Goal: Task Accomplishment & Management: Manage account settings

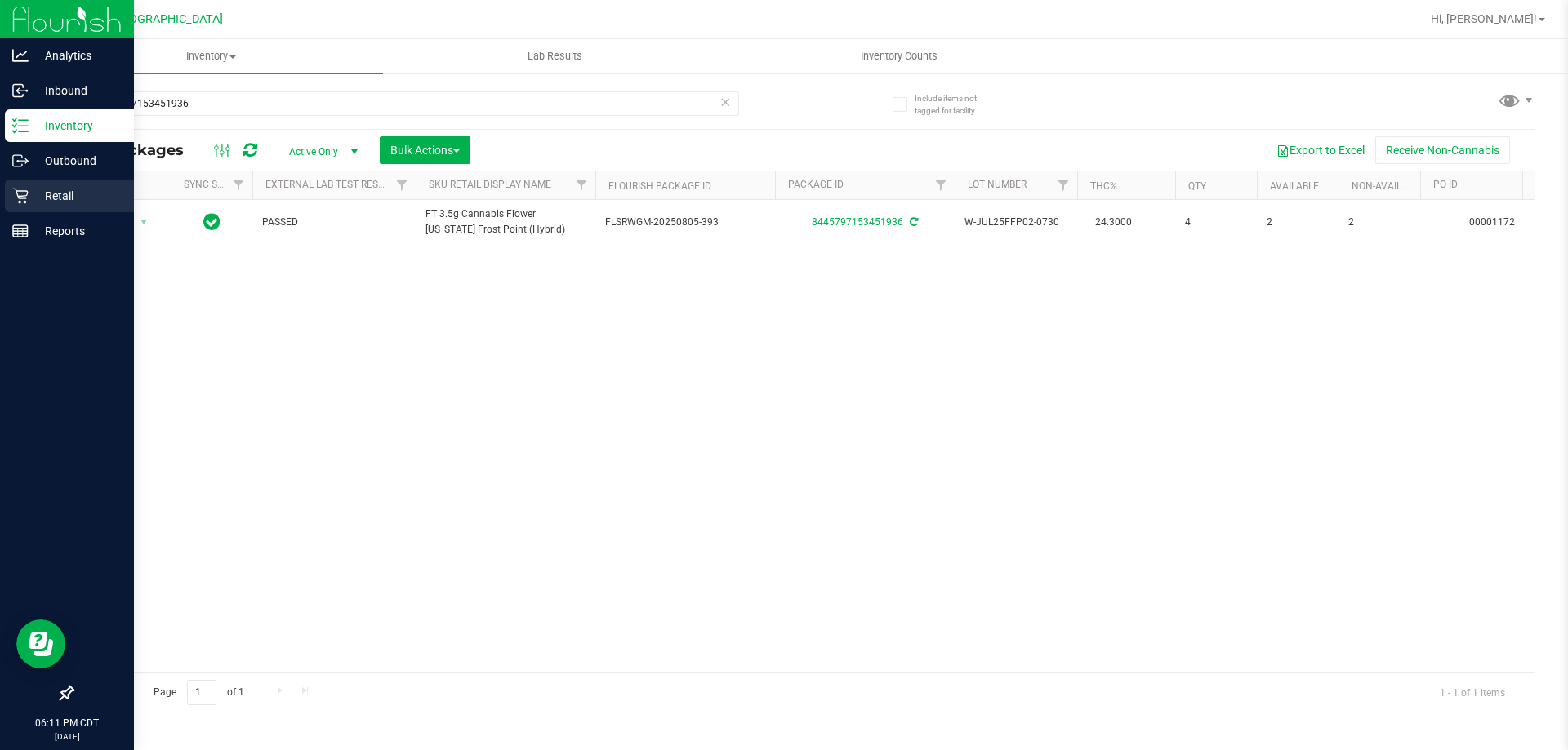
type input "8445797153451936"
click at [76, 206] on div "Retail" at bounding box center [69, 196] width 129 height 33
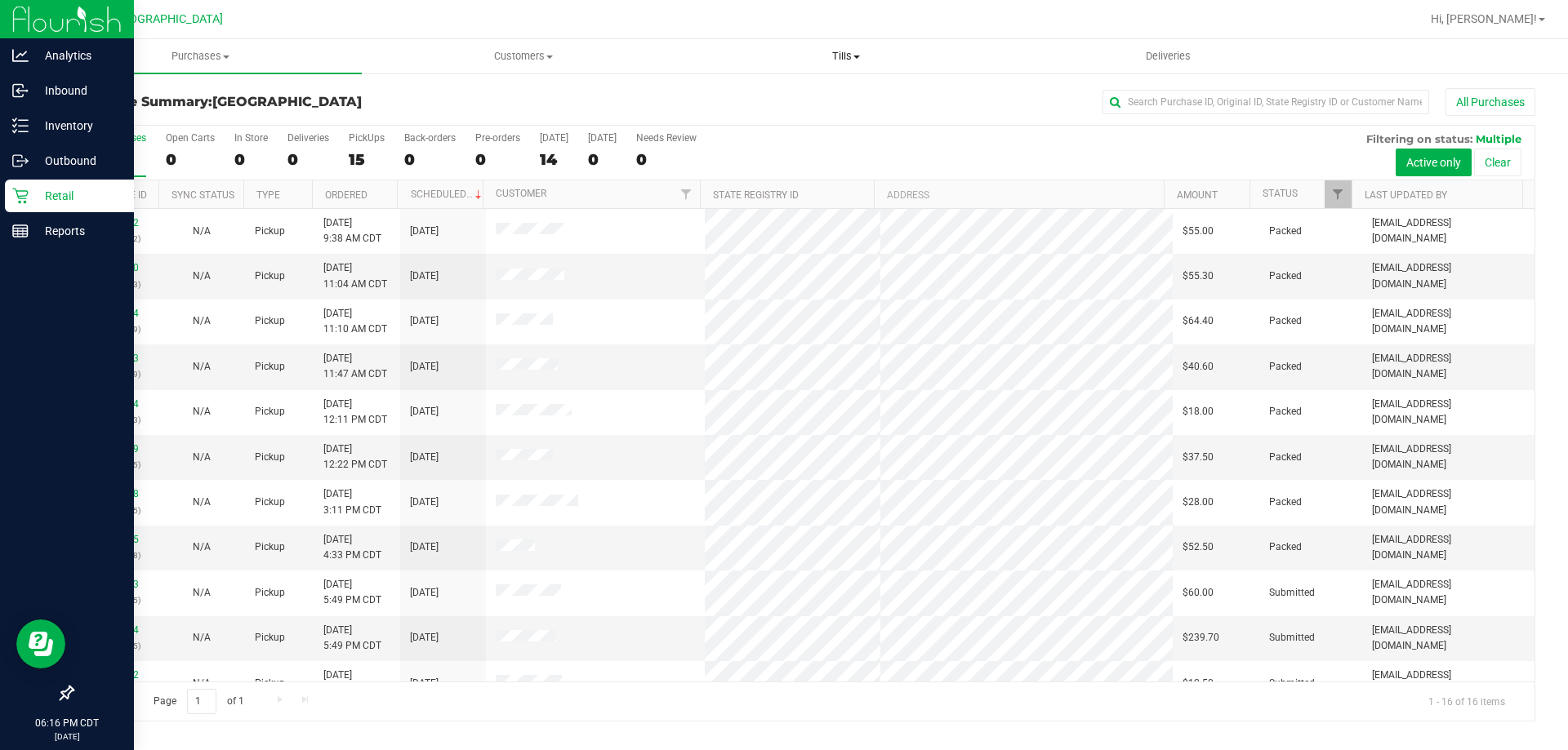
click at [839, 54] on span "Tills" at bounding box center [846, 56] width 321 height 14
click at [818, 102] on li "Manage tills" at bounding box center [846, 99] width 323 height 19
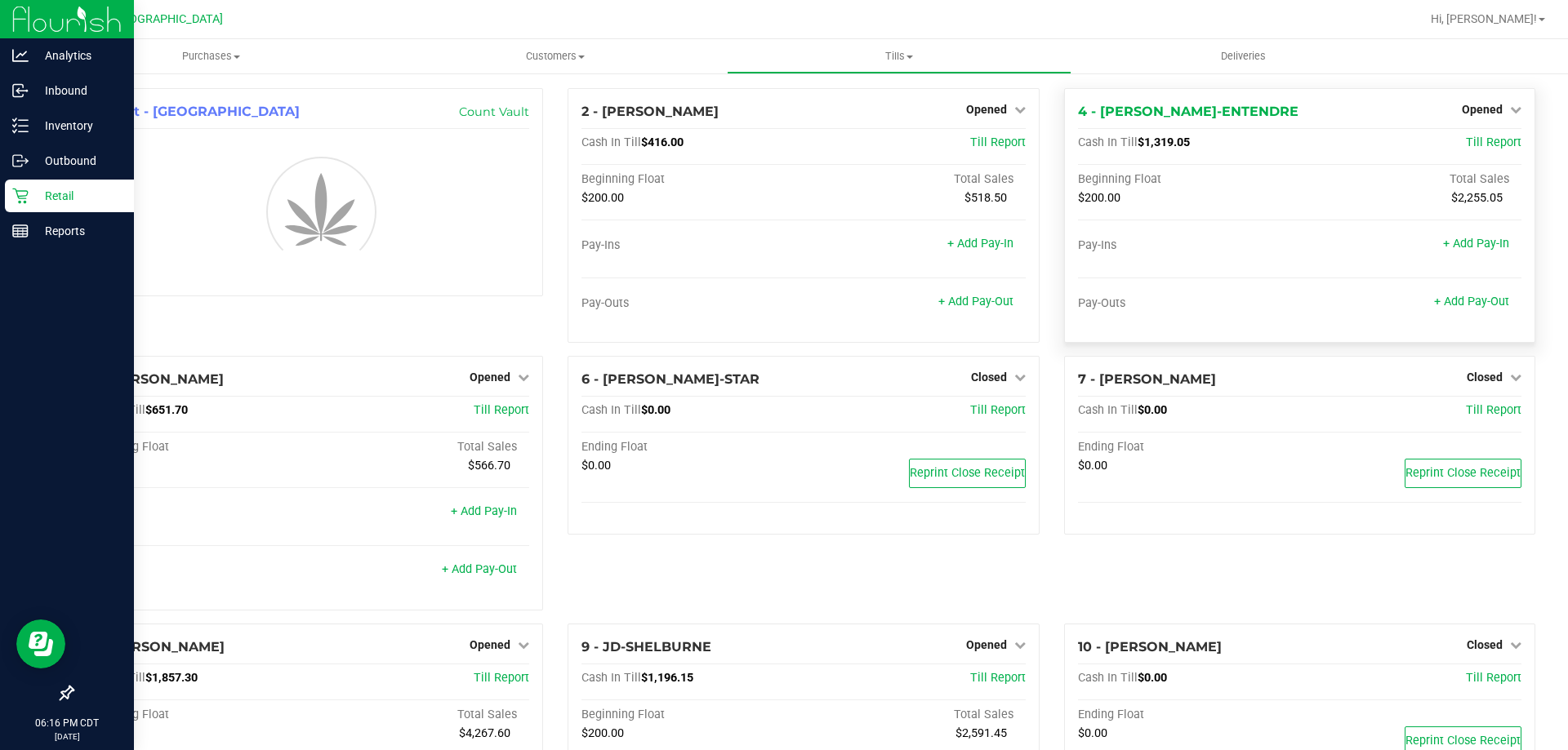
click at [1487, 110] on span "Opened" at bounding box center [1482, 109] width 41 height 14
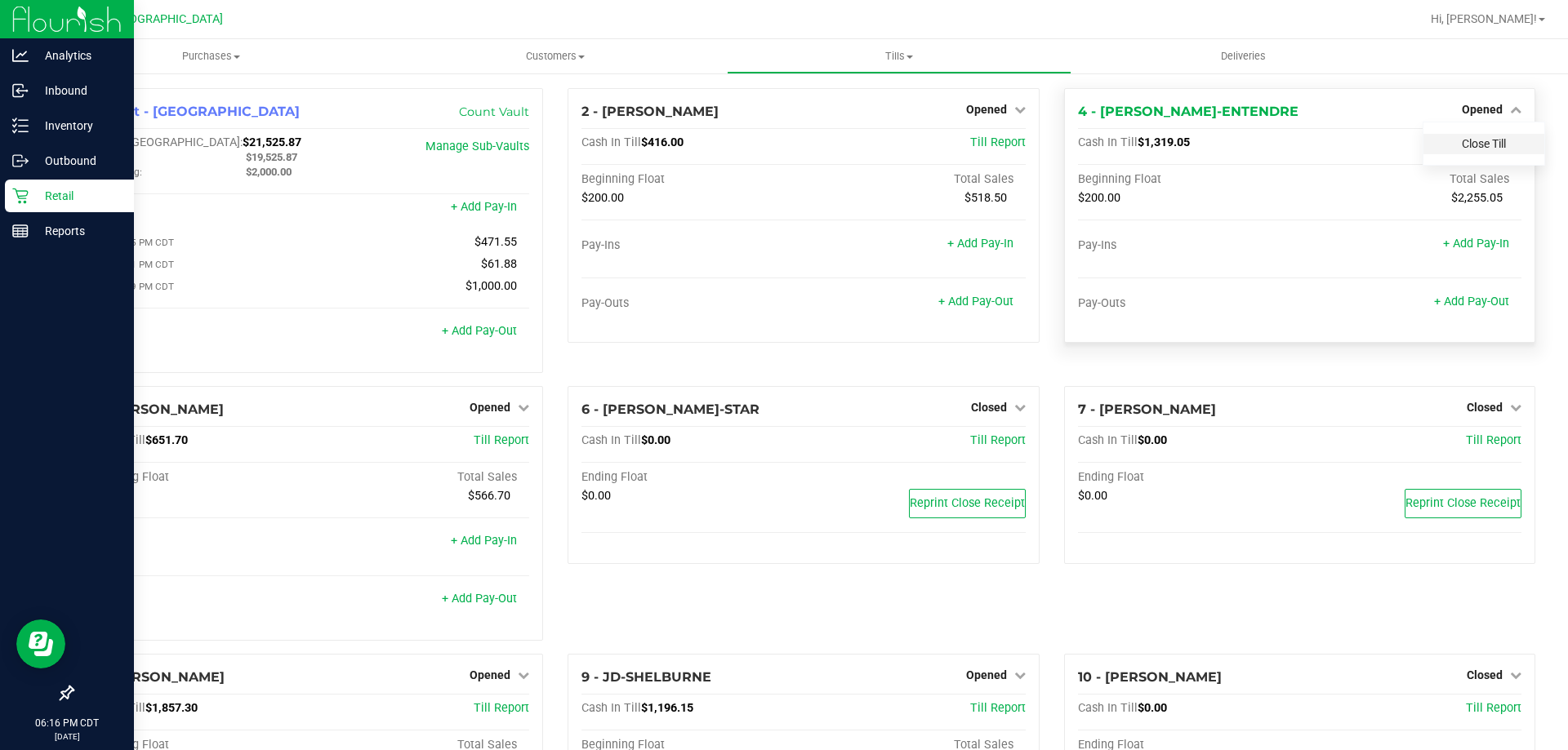
click at [1481, 146] on link "Close Till" at bounding box center [1484, 144] width 44 height 14
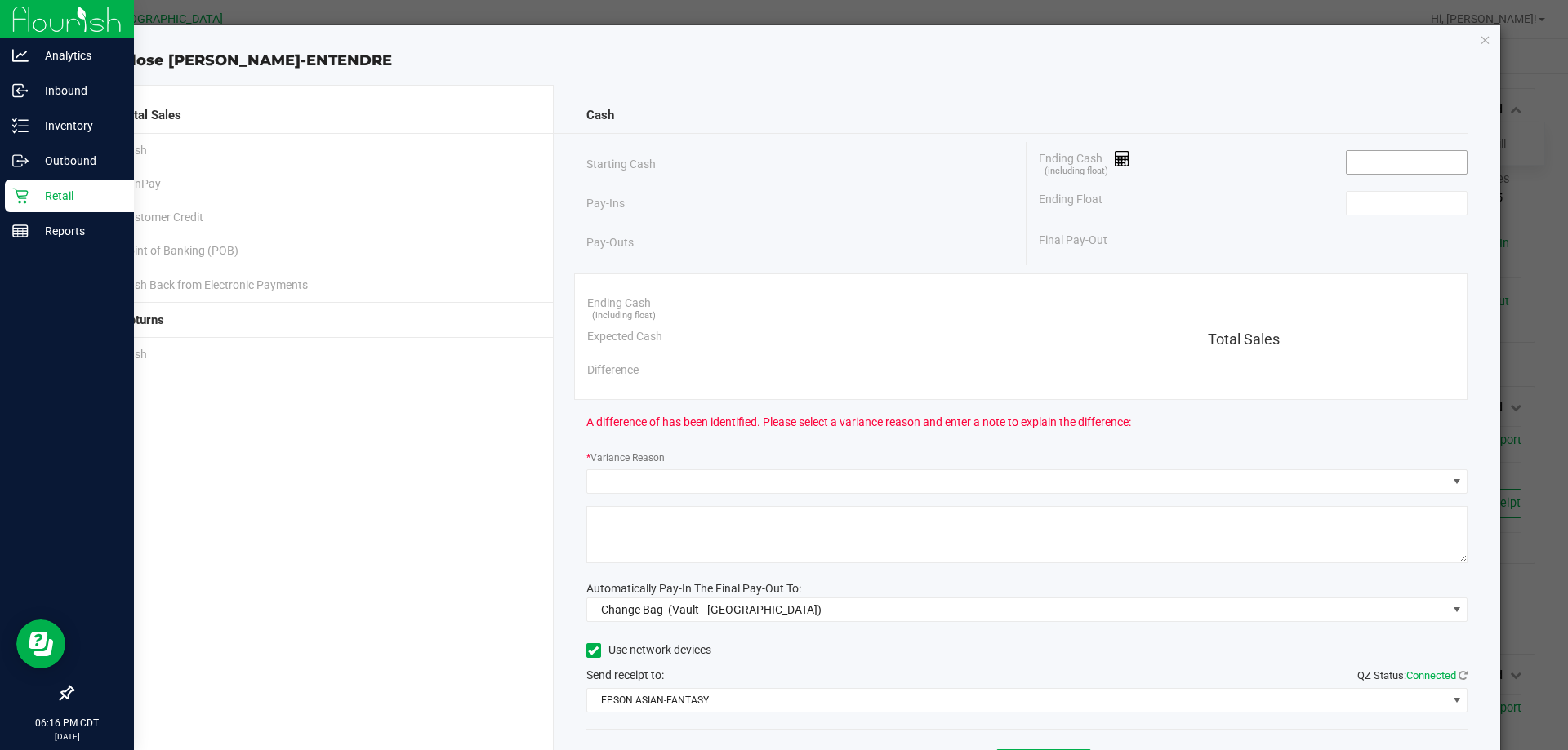
click at [1369, 165] on input at bounding box center [1407, 162] width 120 height 23
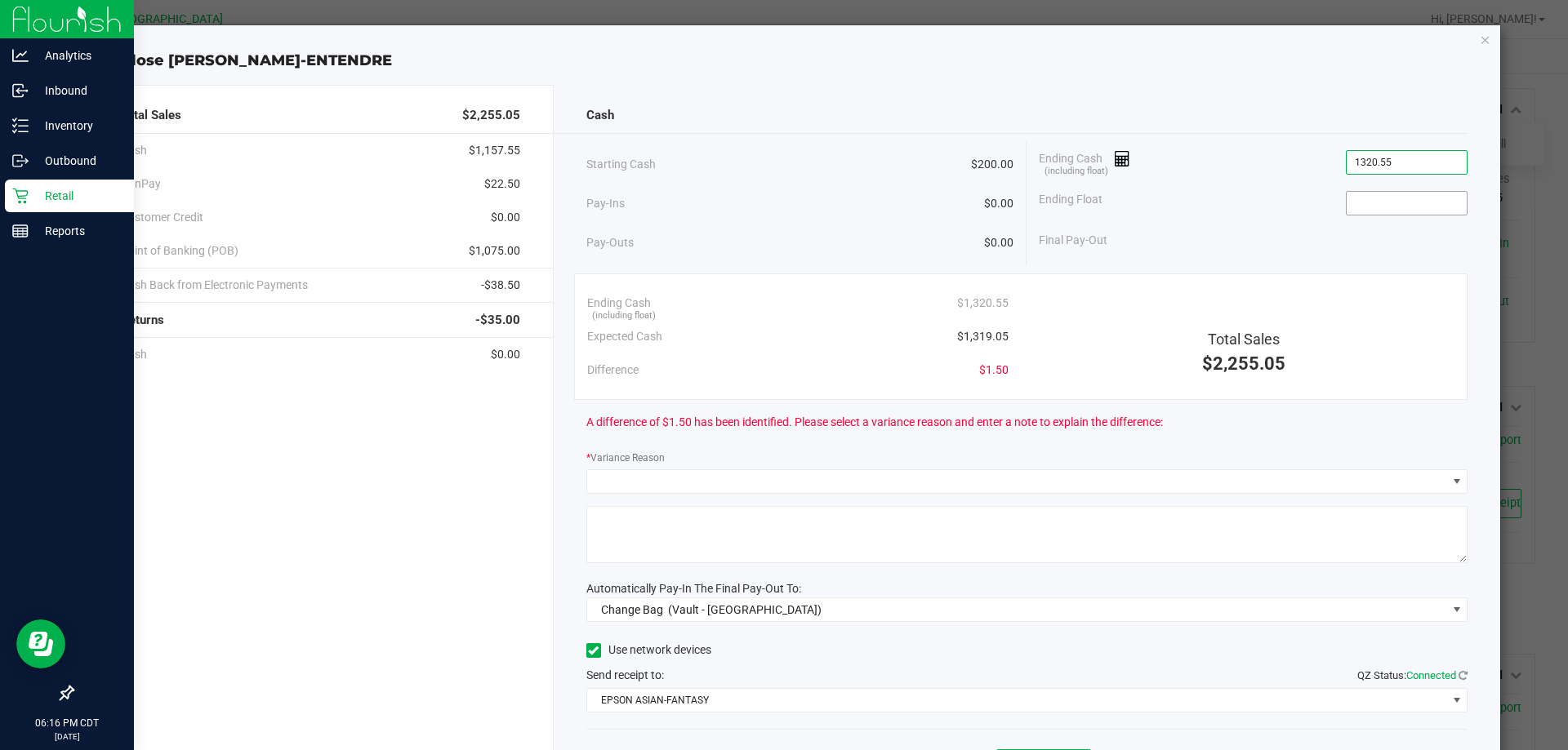
type input "$1,320.55"
click at [1369, 206] on input at bounding box center [1407, 204] width 120 height 23
type input "200.00"
type input "1320.55"
type input "$200.00"
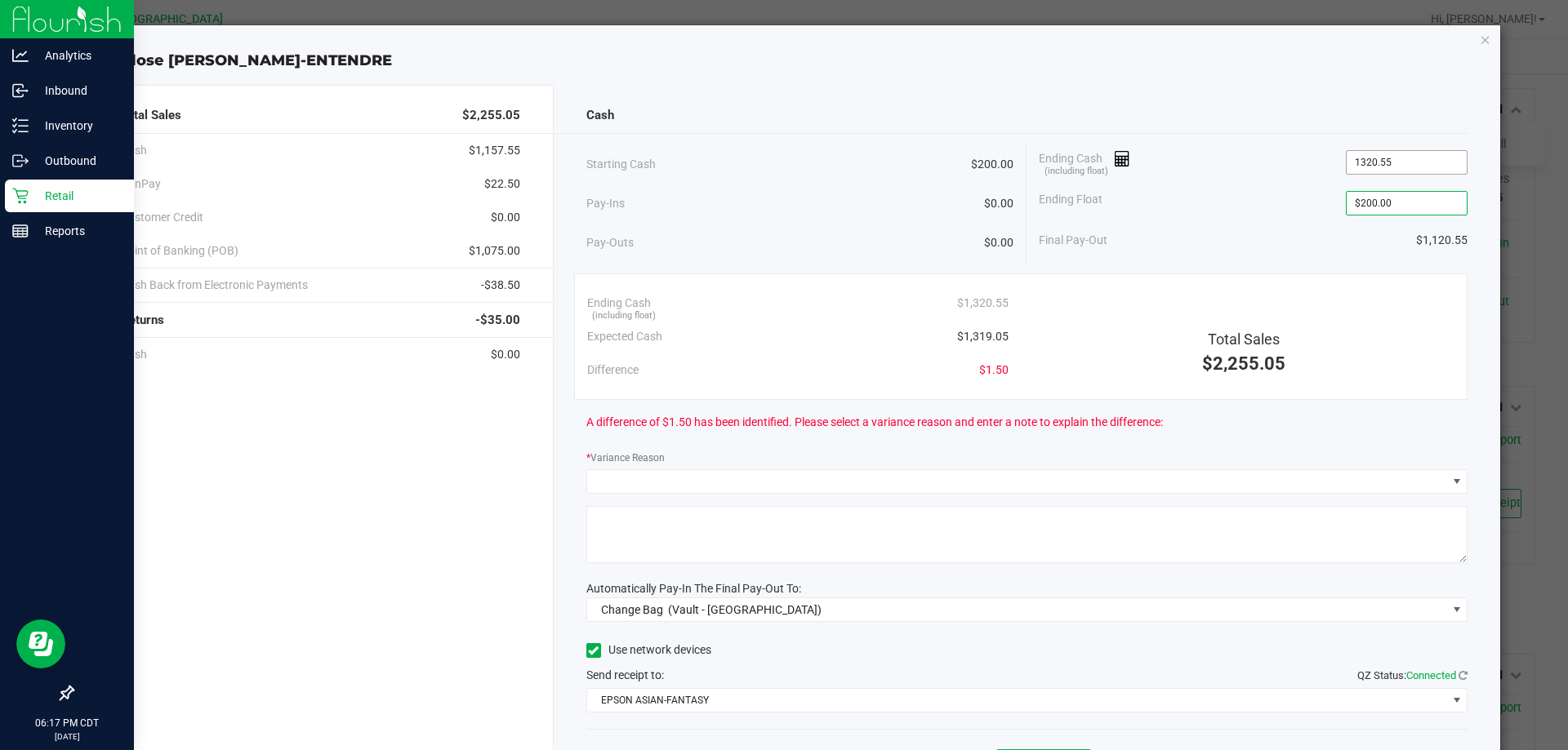
click at [1421, 166] on input "1320.55" at bounding box center [1407, 162] width 120 height 23
type input "3"
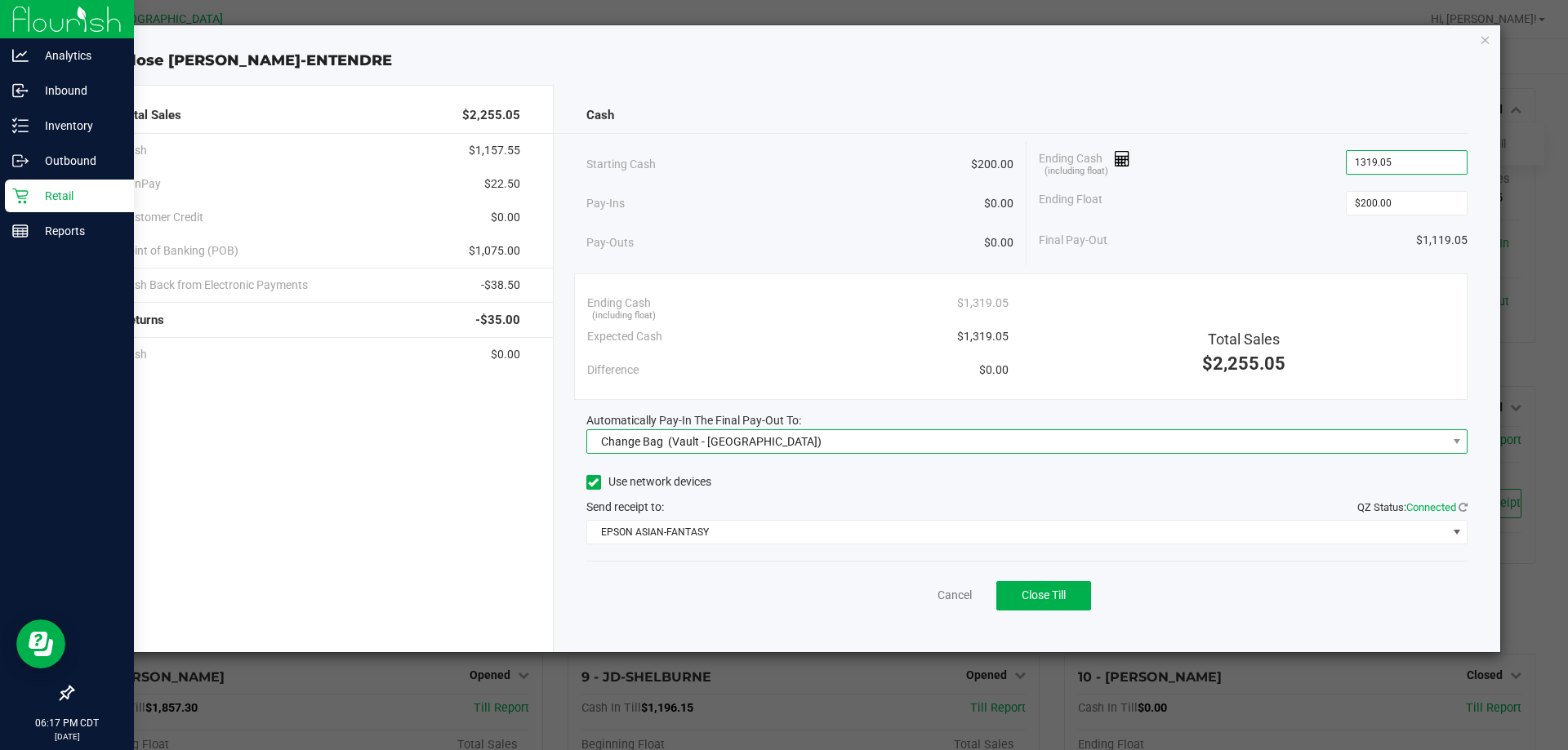
type input "$1,319.05"
click at [933, 442] on span "Change Bag (Vault - Panama City)" at bounding box center [1017, 442] width 860 height 23
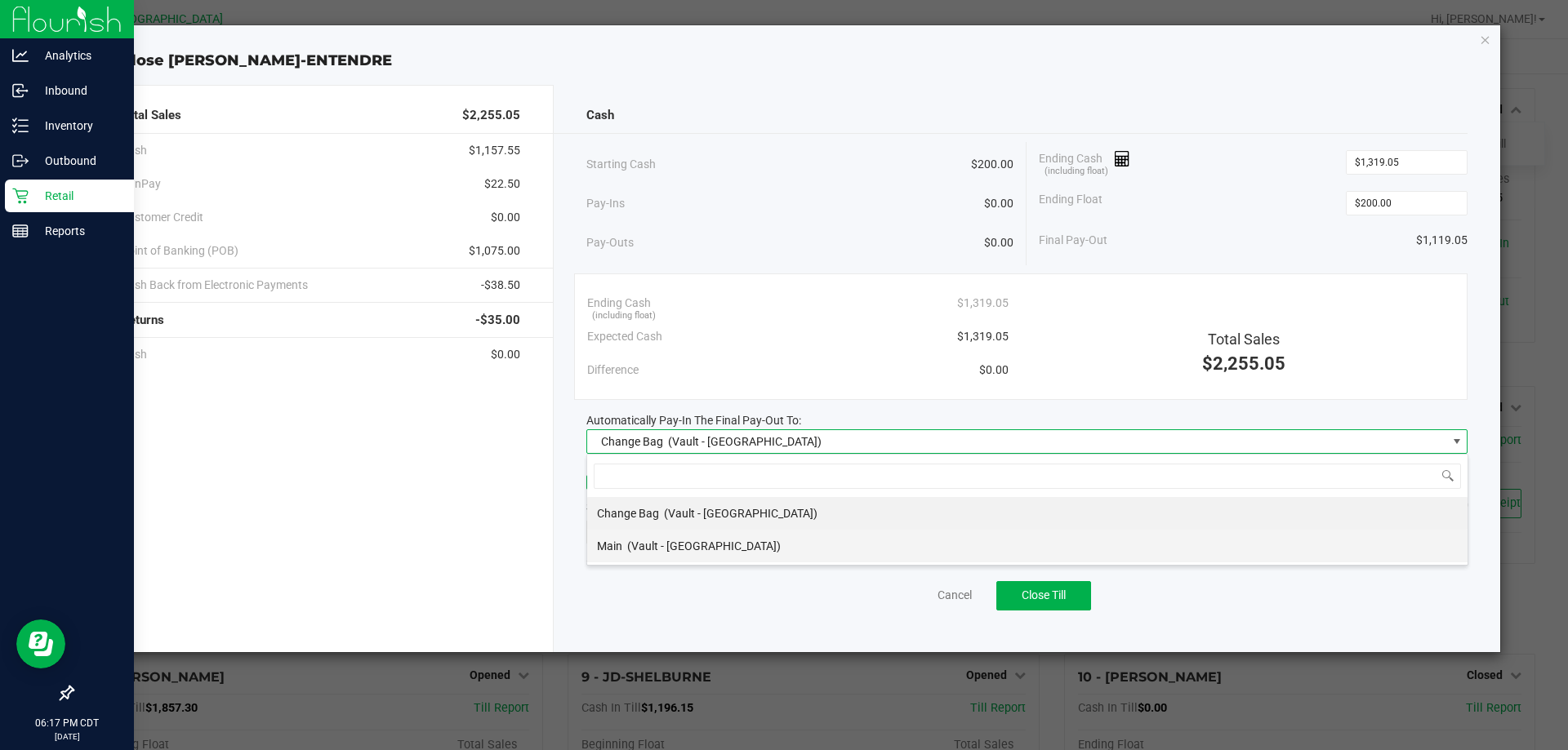
scroll to position [24, 882]
click at [769, 537] on li "Main (Vault - [GEOGRAPHIC_DATA])" at bounding box center [1027, 546] width 881 height 33
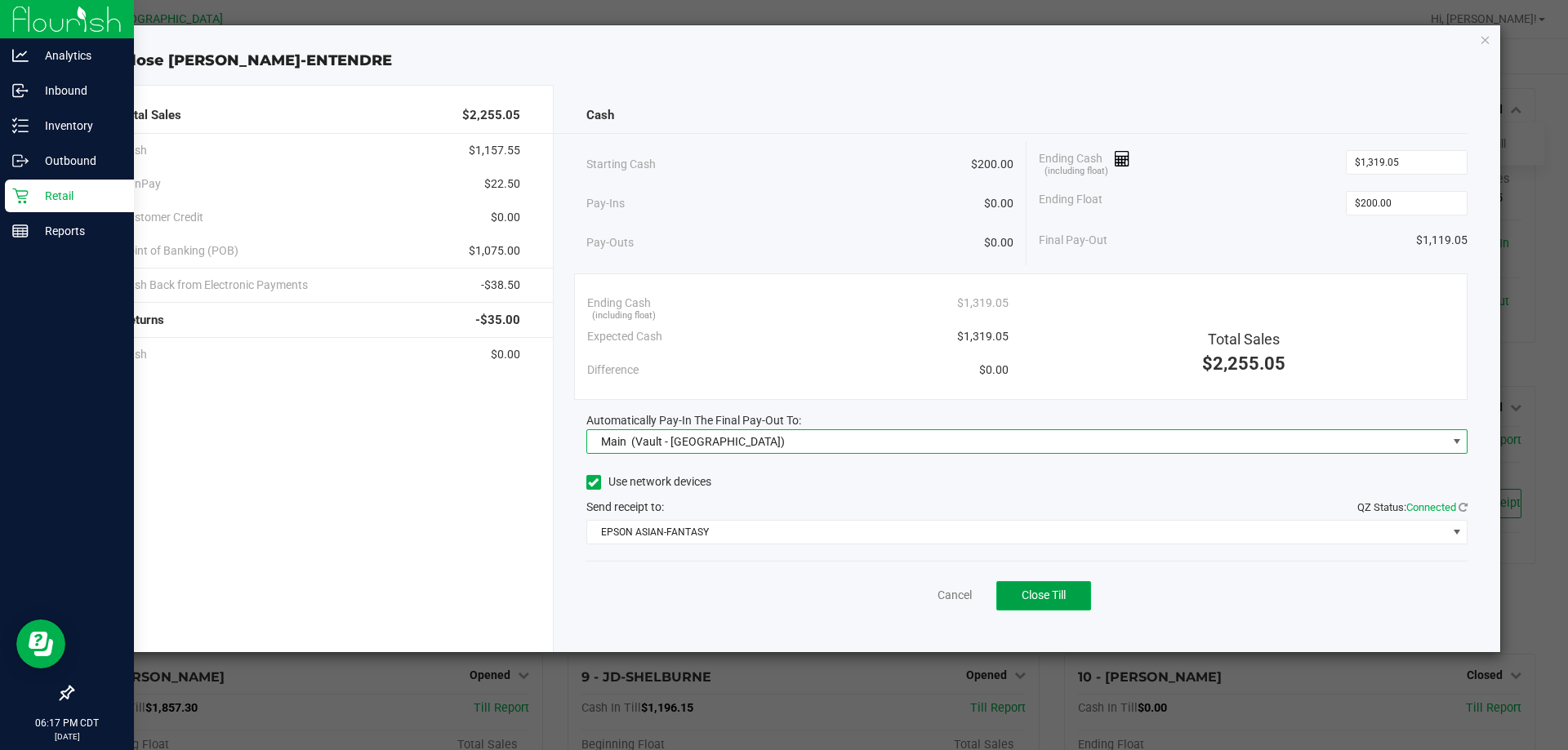
click at [1039, 600] on span "Close Till" at bounding box center [1044, 595] width 44 height 14
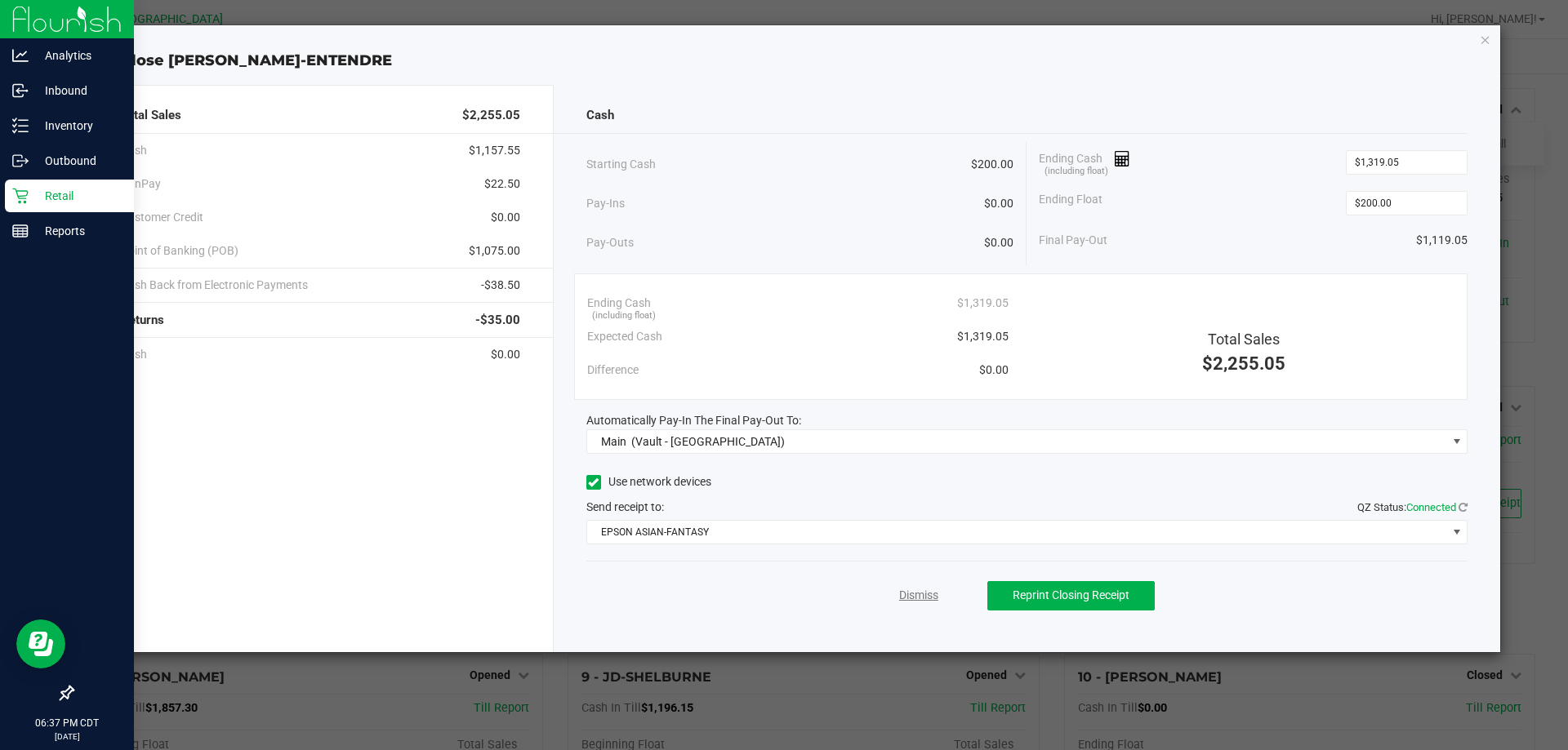
click at [936, 591] on link "Dismiss" at bounding box center [918, 595] width 40 height 17
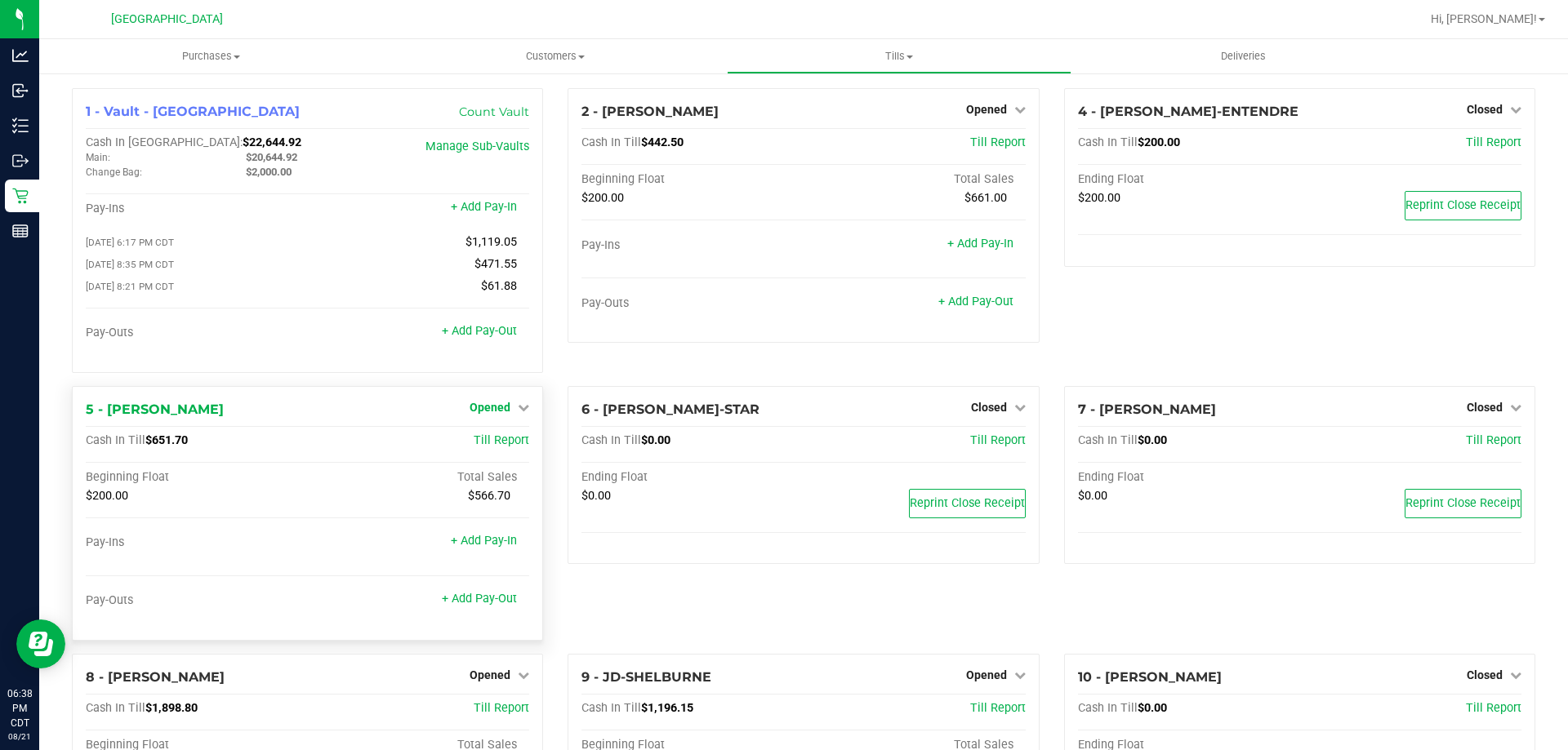
click at [518, 413] on icon at bounding box center [524, 408] width 12 height 12
click at [508, 443] on link "Close Till" at bounding box center [493, 441] width 44 height 14
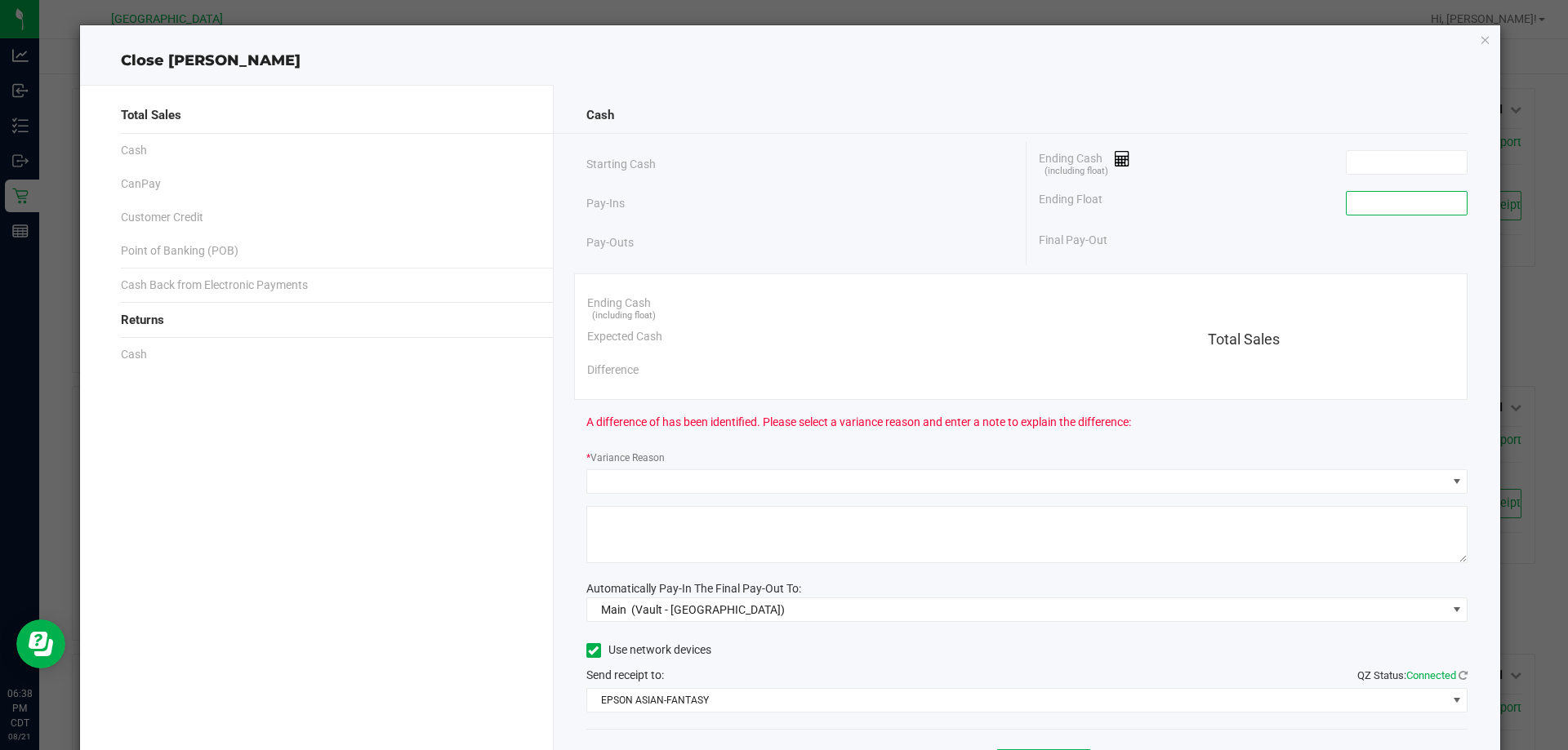
click at [1370, 197] on input at bounding box center [1407, 204] width 120 height 23
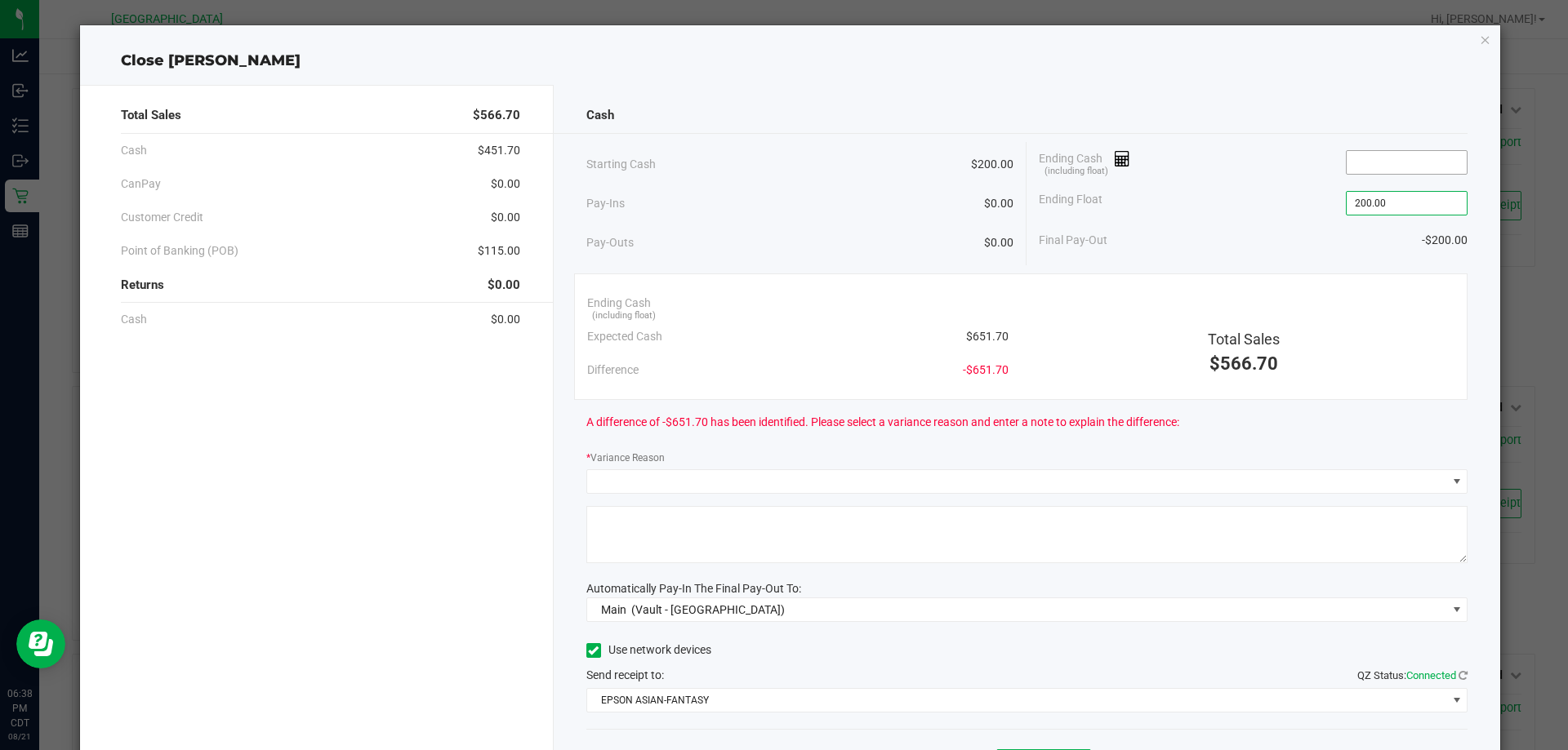
type input "$200.00"
click at [1376, 162] on input at bounding box center [1407, 162] width 120 height 23
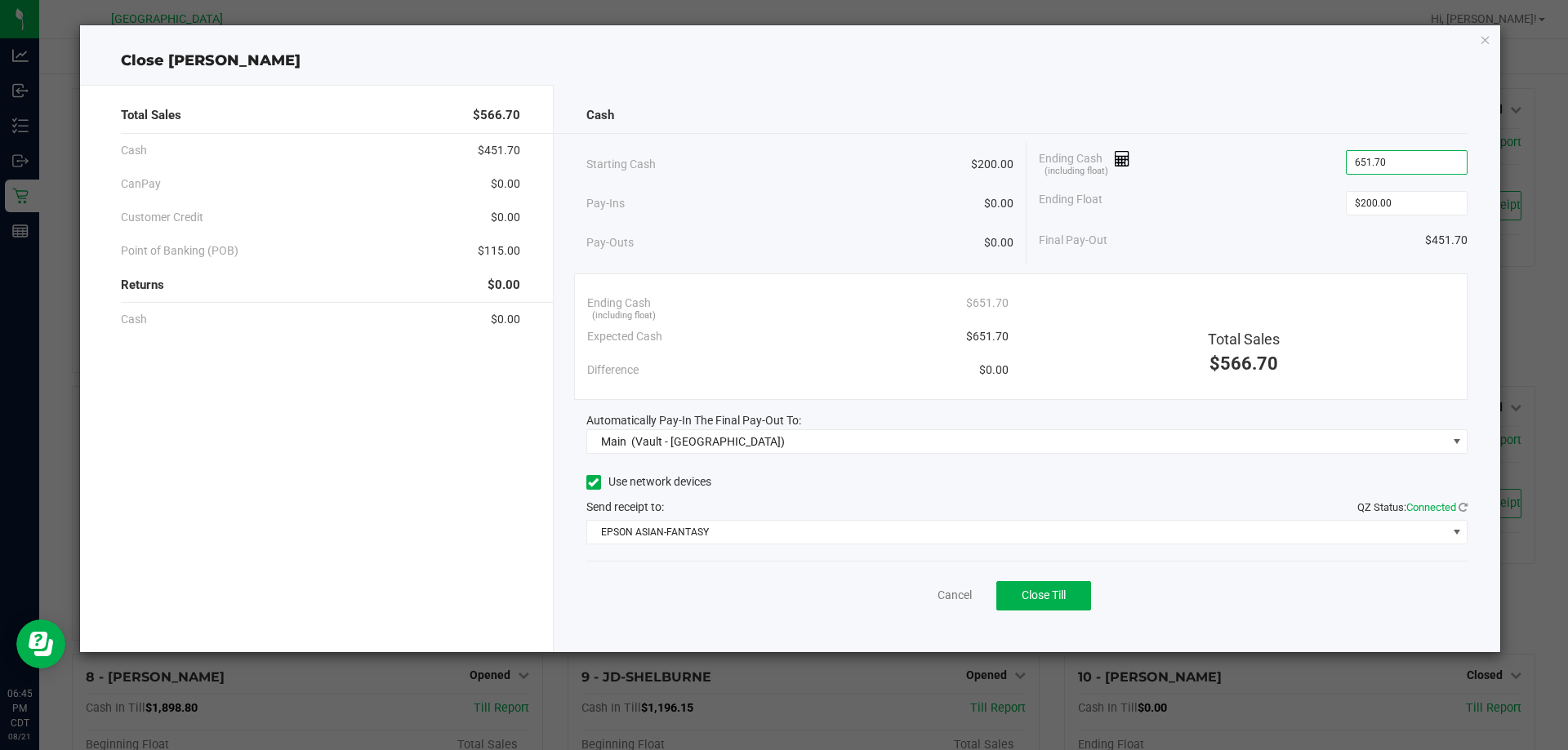
type input "$651.70"
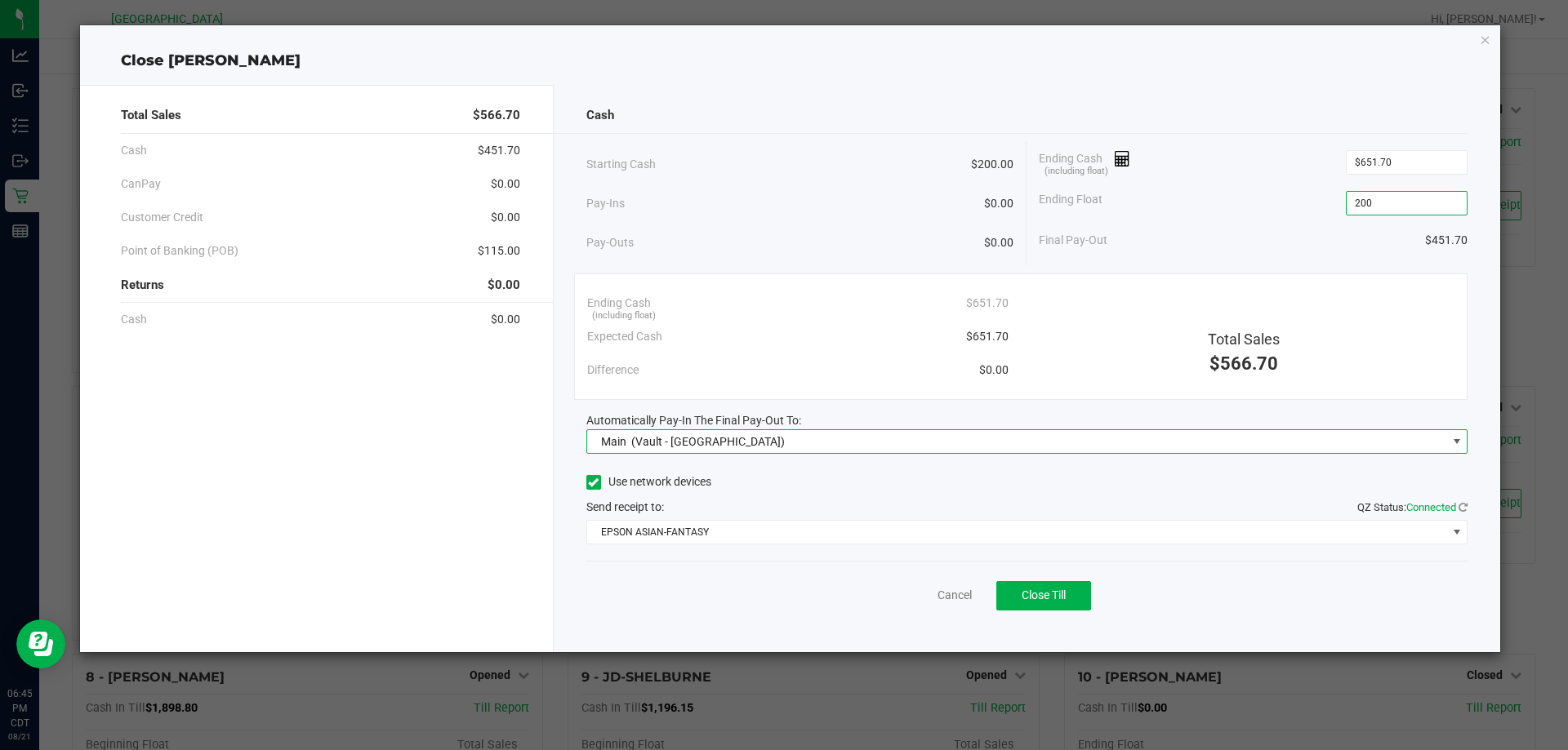
type input "$200.00"
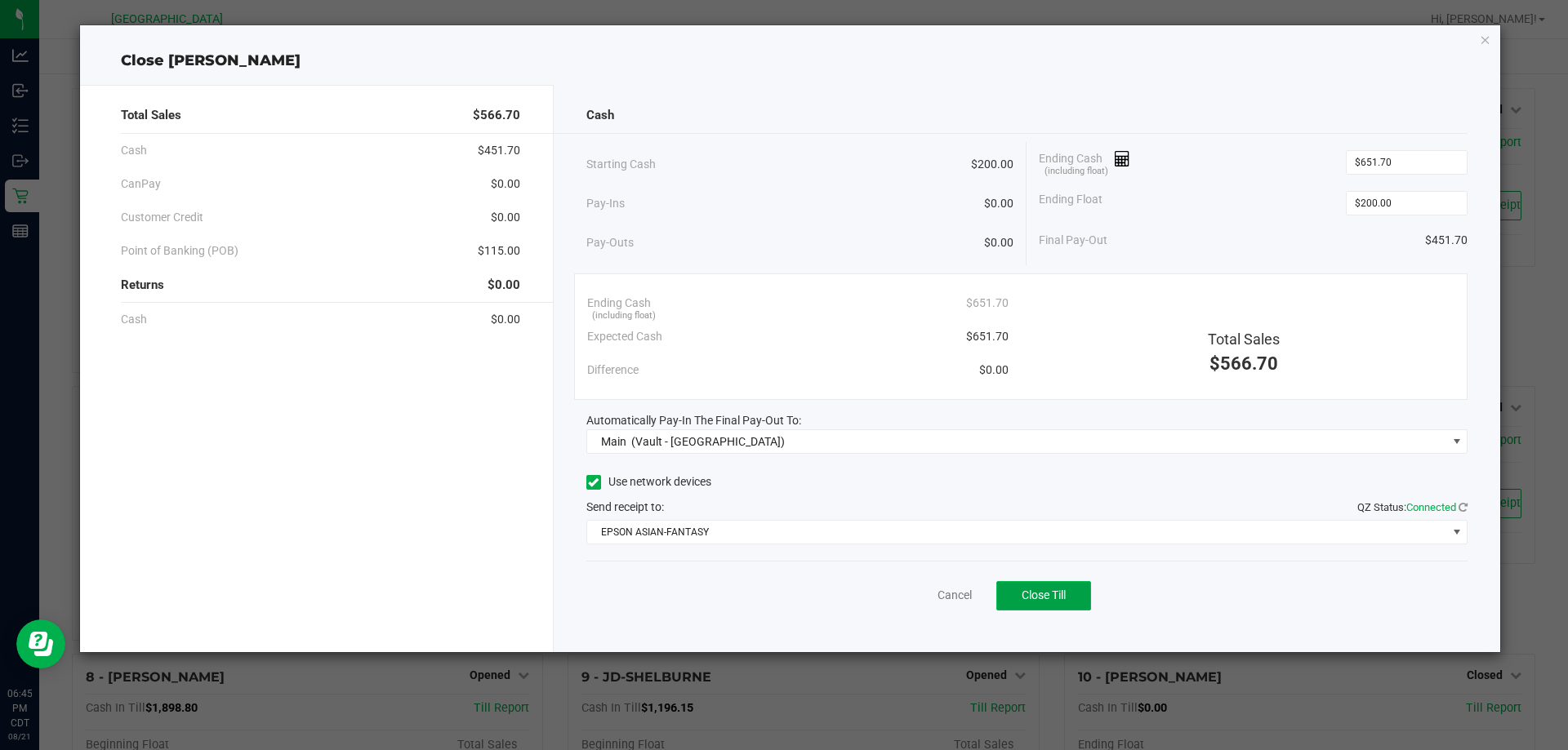
click at [1055, 597] on span "Close Till" at bounding box center [1044, 595] width 44 height 14
click at [911, 589] on link "Dismiss" at bounding box center [918, 595] width 40 height 17
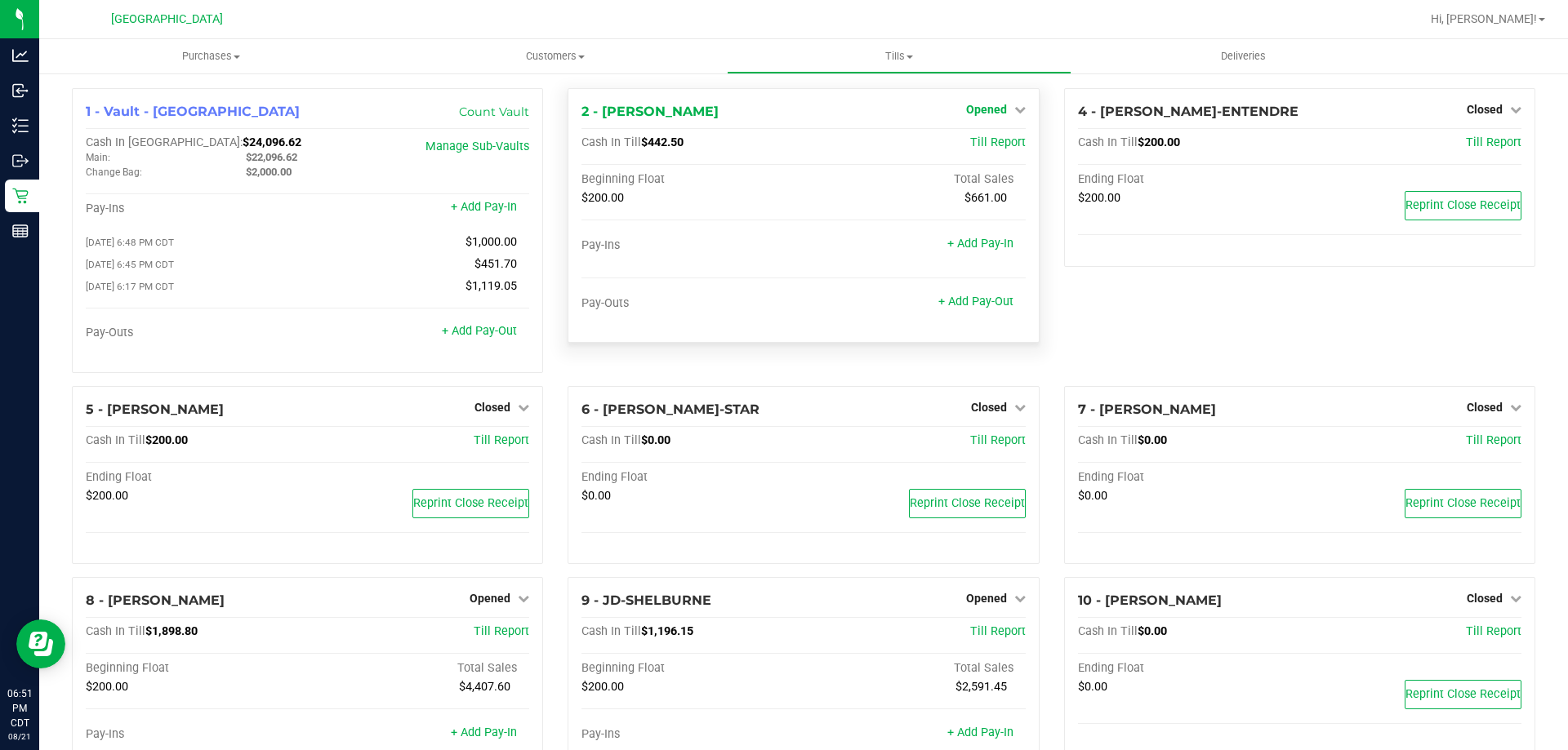
click at [966, 113] on span "Opened" at bounding box center [986, 109] width 41 height 14
click at [992, 150] on link "Close Till" at bounding box center [988, 144] width 44 height 14
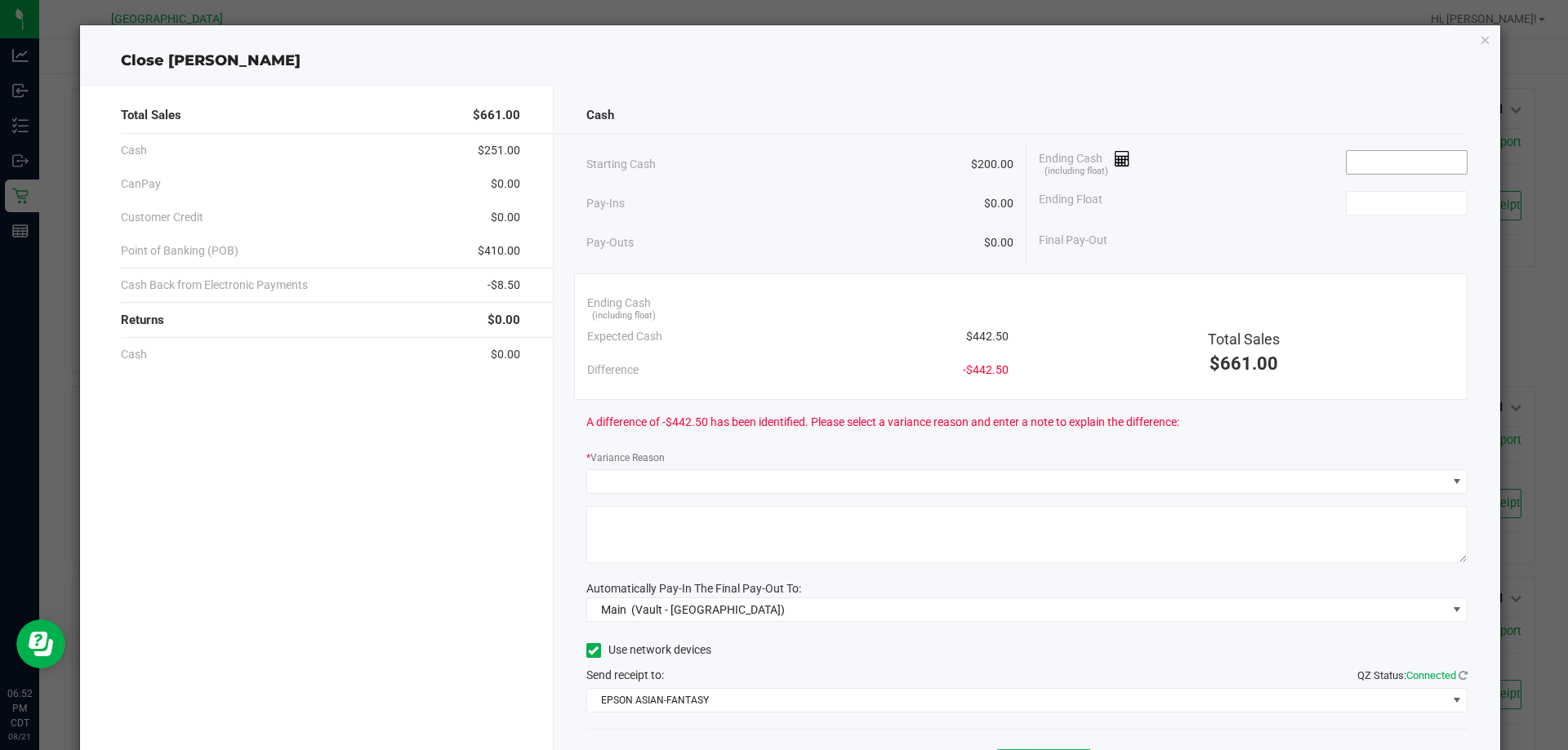
click at [1360, 154] on input at bounding box center [1407, 162] width 120 height 23
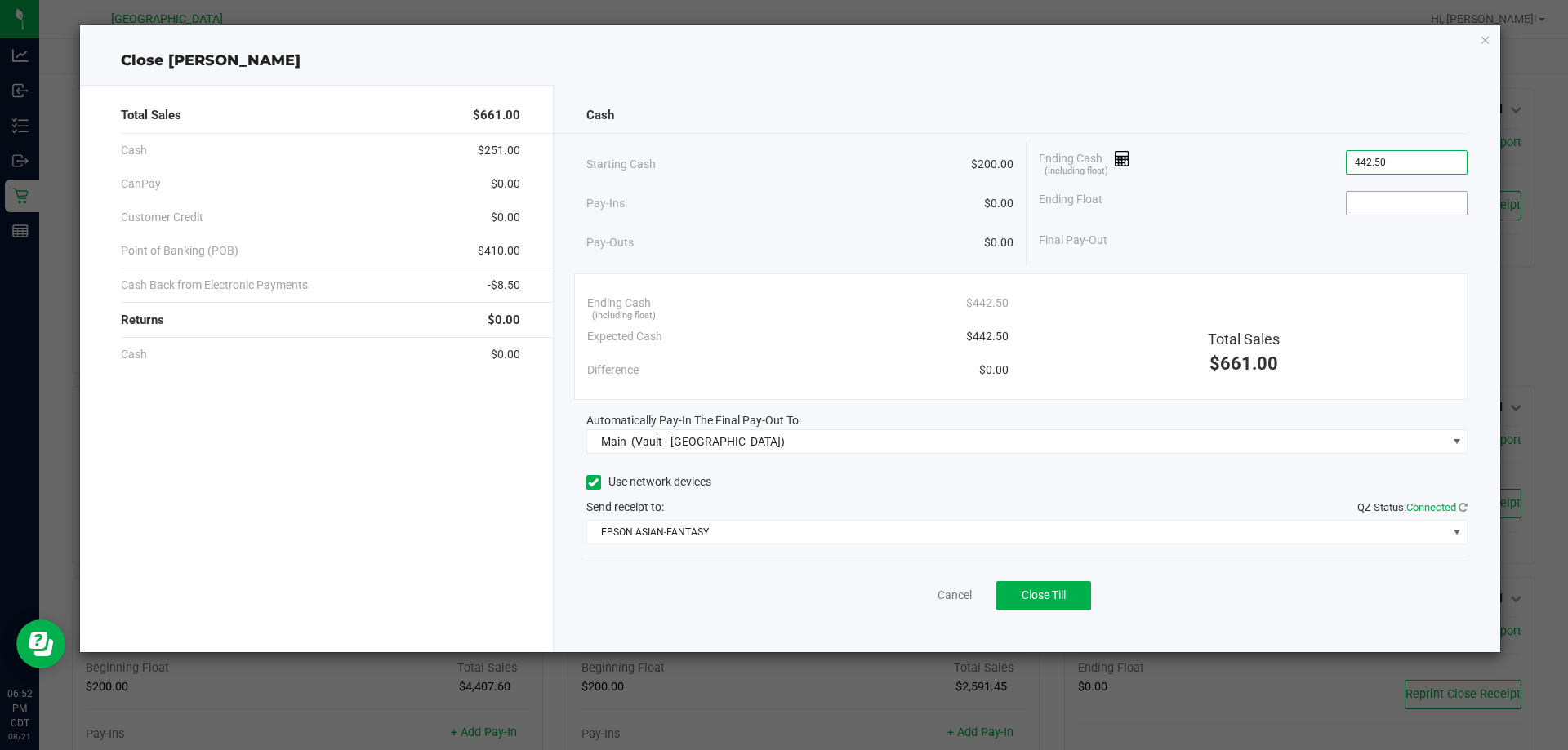
type input "$442.50"
click at [1389, 205] on input at bounding box center [1407, 204] width 120 height 23
type input "$200.00"
click at [1035, 583] on button "Close Till" at bounding box center [1044, 596] width 95 height 29
click at [913, 595] on link "Dismiss" at bounding box center [918, 595] width 40 height 17
